Goal: Information Seeking & Learning: Learn about a topic

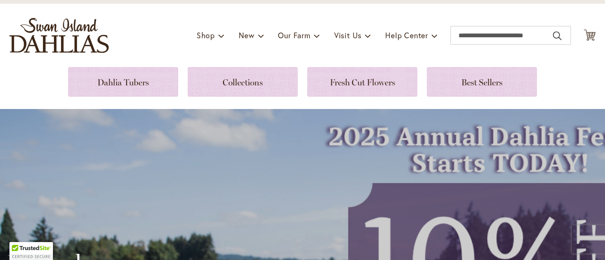
scroll to position [67, 0]
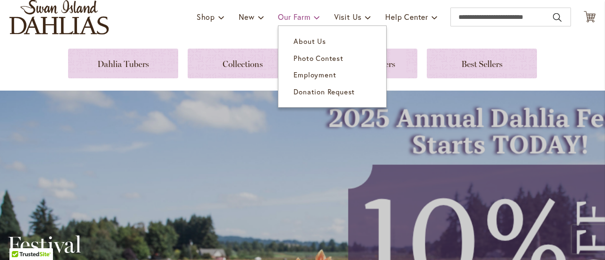
click at [303, 20] on link "Our Farm" at bounding box center [299, 17] width 42 height 18
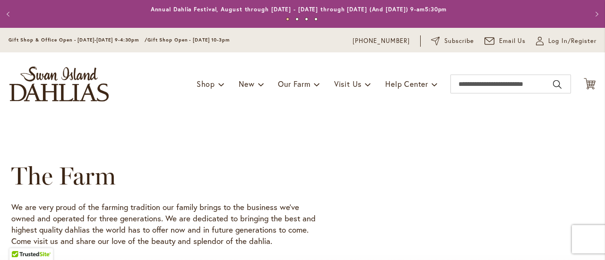
scroll to position [144, 0]
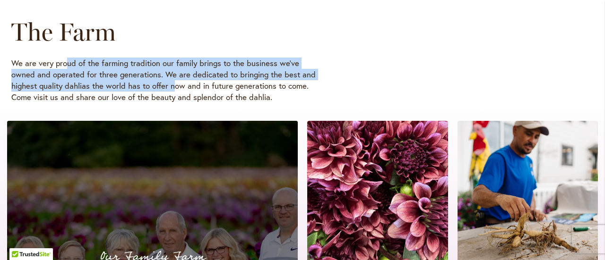
drag, startPoint x: 65, startPoint y: 68, endPoint x: 178, endPoint y: 84, distance: 113.6
click at [178, 84] on p "We are very proud of the farming tradition our family brings to the business we…" at bounding box center [164, 80] width 307 height 45
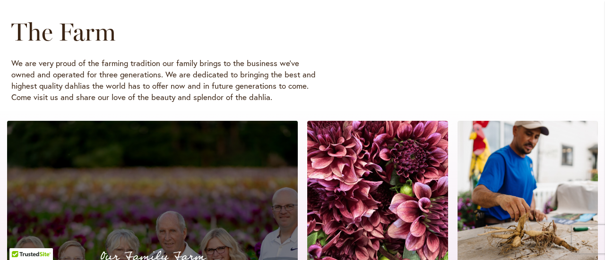
scroll to position [161, 0]
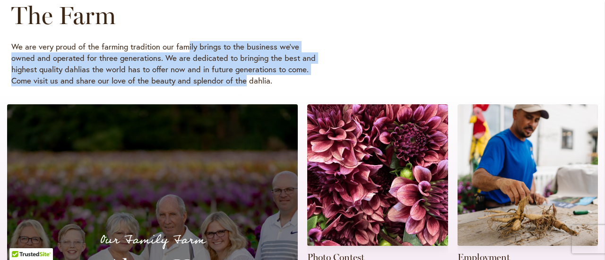
drag, startPoint x: 185, startPoint y: 47, endPoint x: 244, endPoint y: 77, distance: 65.9
click at [244, 77] on p "We are very proud of the farming tradition our family brings to the business we…" at bounding box center [164, 63] width 307 height 45
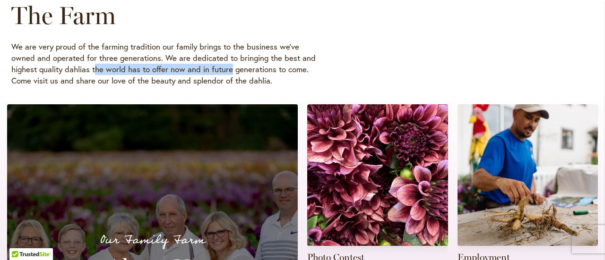
drag, startPoint x: 95, startPoint y: 67, endPoint x: 230, endPoint y: 72, distance: 134.7
click at [230, 72] on p "We are very proud of the farming tradition our family brings to the business we…" at bounding box center [164, 63] width 307 height 45
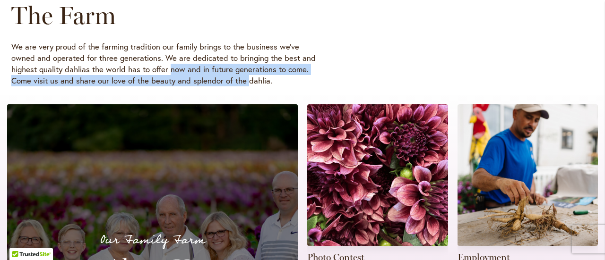
drag, startPoint x: 170, startPoint y: 70, endPoint x: 250, endPoint y: 90, distance: 82.7
click at [250, 90] on div "The Farm We are very proud of the farming tradition our family brings to the bu…" at bounding box center [302, 44] width 582 height 102
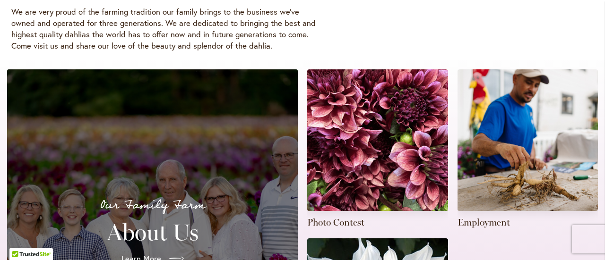
scroll to position [196, 0]
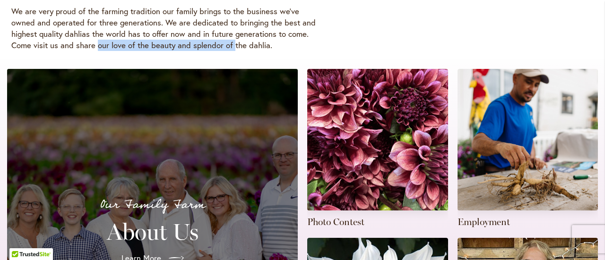
drag, startPoint x: 95, startPoint y: 45, endPoint x: 232, endPoint y: 50, distance: 137.1
click at [232, 50] on p "We are very proud of the farming tradition our family brings to the business we…" at bounding box center [164, 28] width 307 height 45
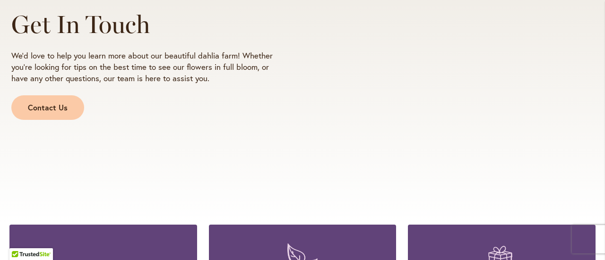
scroll to position [1017, 0]
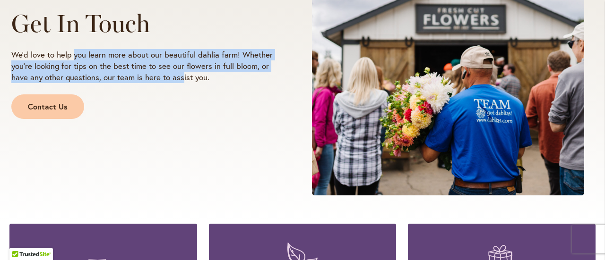
drag, startPoint x: 72, startPoint y: 57, endPoint x: 182, endPoint y: 74, distance: 110.9
click at [182, 74] on p "We’d love to help you learn more about our beautiful dahlia farm! Whether you’r…" at bounding box center [143, 66] width 264 height 34
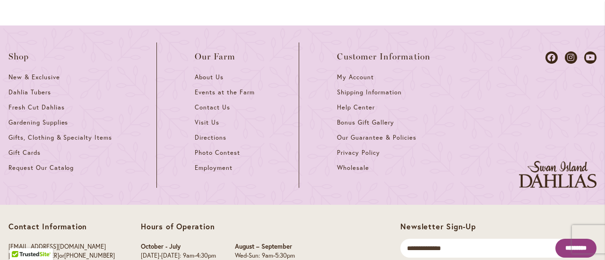
scroll to position [1368, 0]
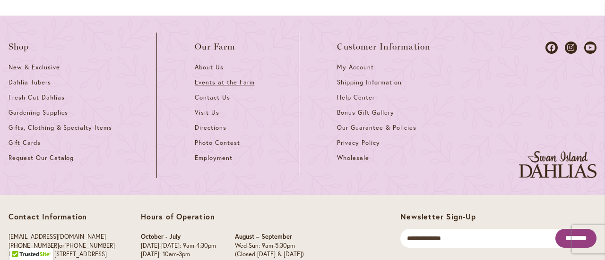
click at [216, 82] on span "Events at the Farm" at bounding box center [225, 82] width 60 height 8
